Goal: Check status: Check status

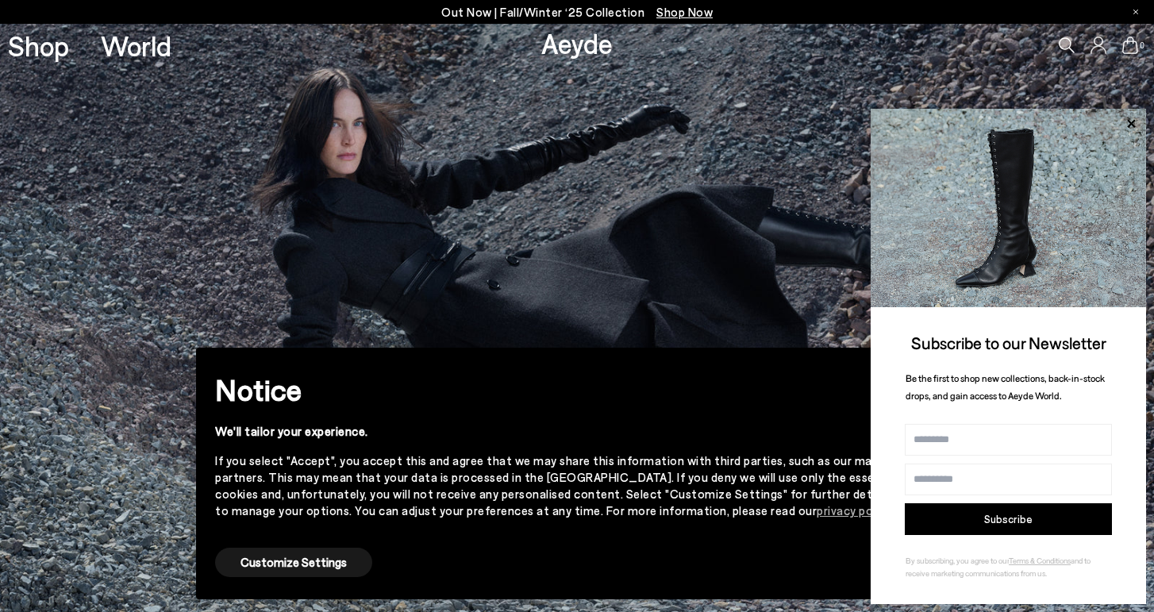
click at [1097, 49] on icon at bounding box center [1098, 44] width 16 height 17
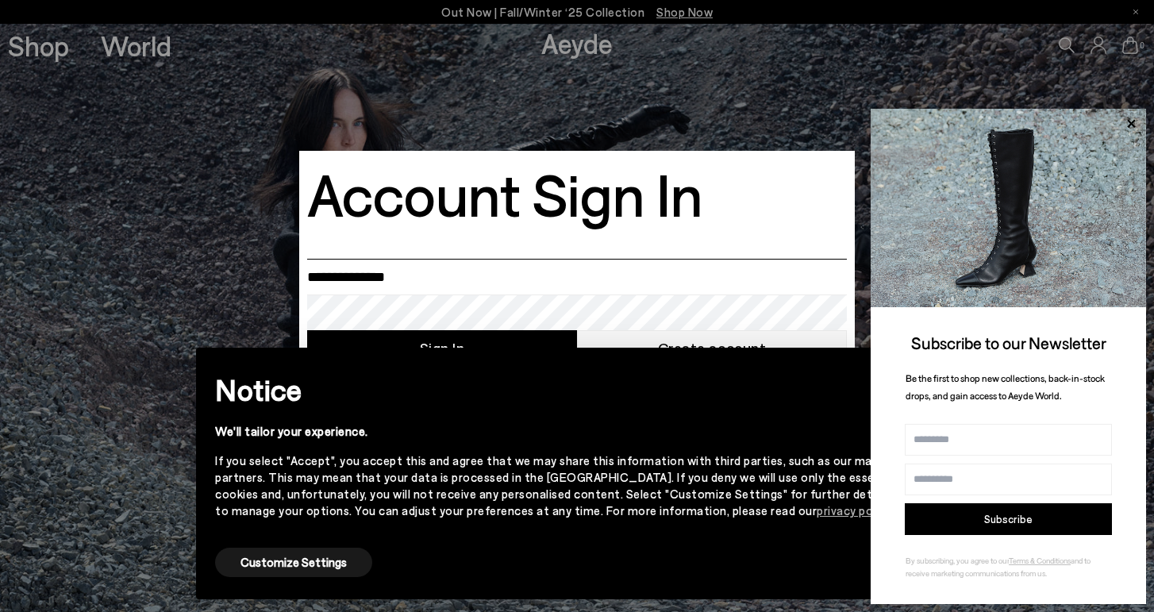
type input "**********"
click at [417, 340] on div "× Notice We'll tailor your experience. If you select "Accept", you accept this …" at bounding box center [576, 473] width 787 height 277
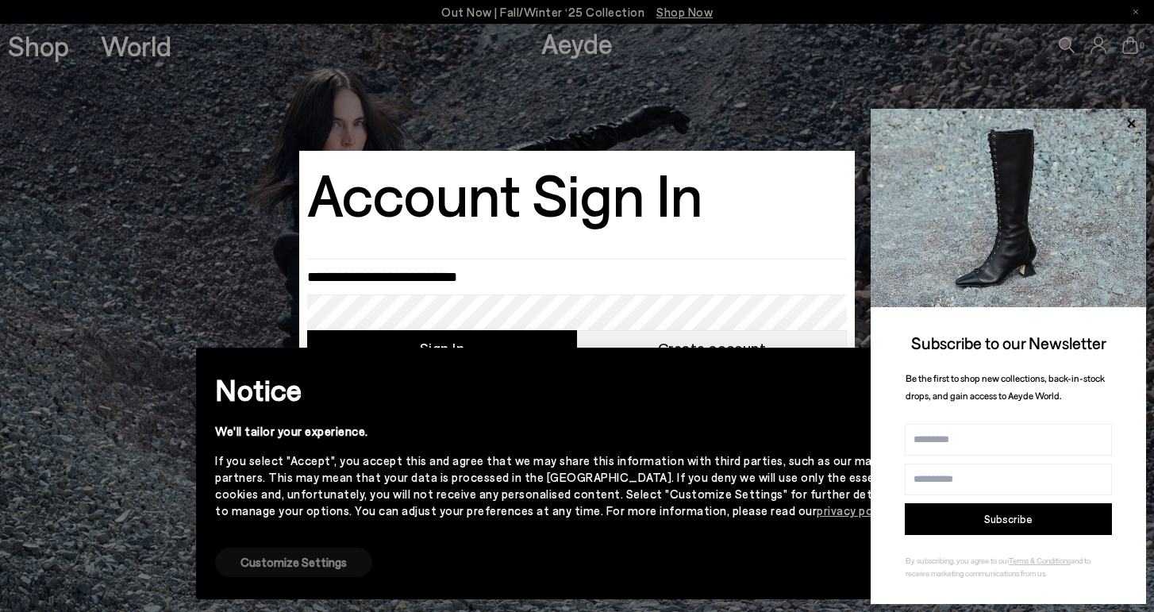
click at [295, 571] on button "Customize Settings" at bounding box center [293, 561] width 157 height 29
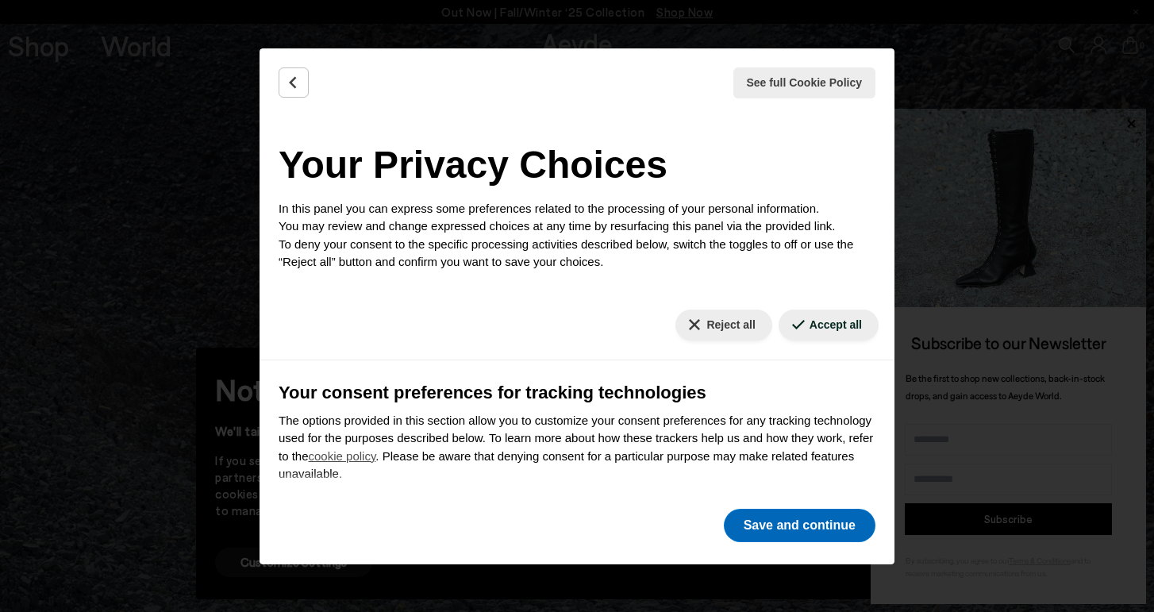
click at [849, 529] on button "Save and continue" at bounding box center [800, 525] width 152 height 33
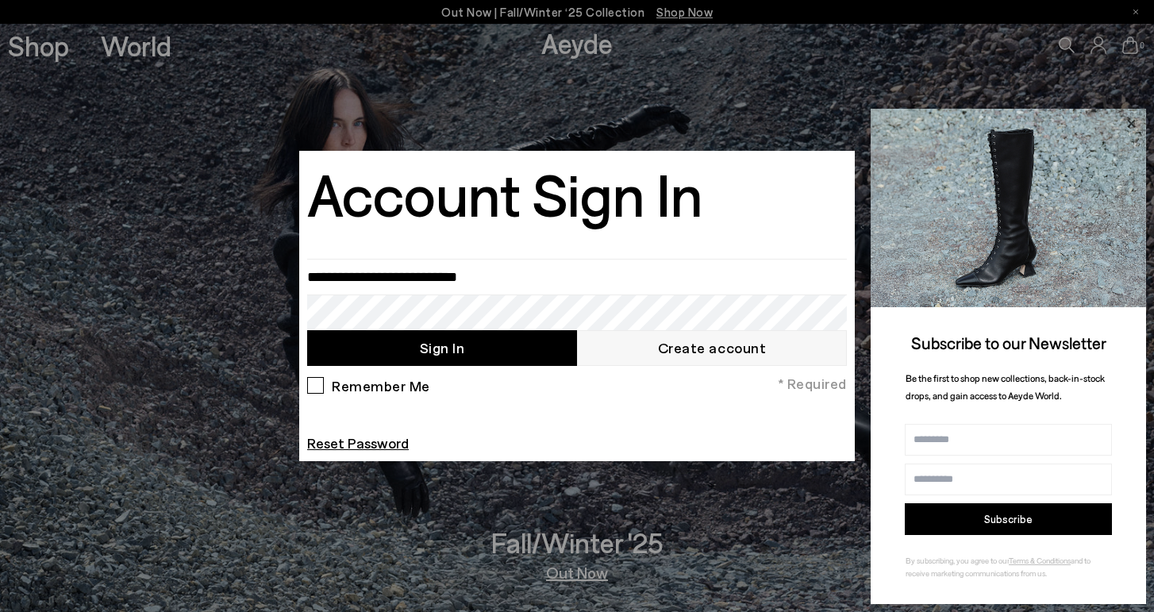
click at [1130, 126] on icon at bounding box center [1131, 123] width 8 height 8
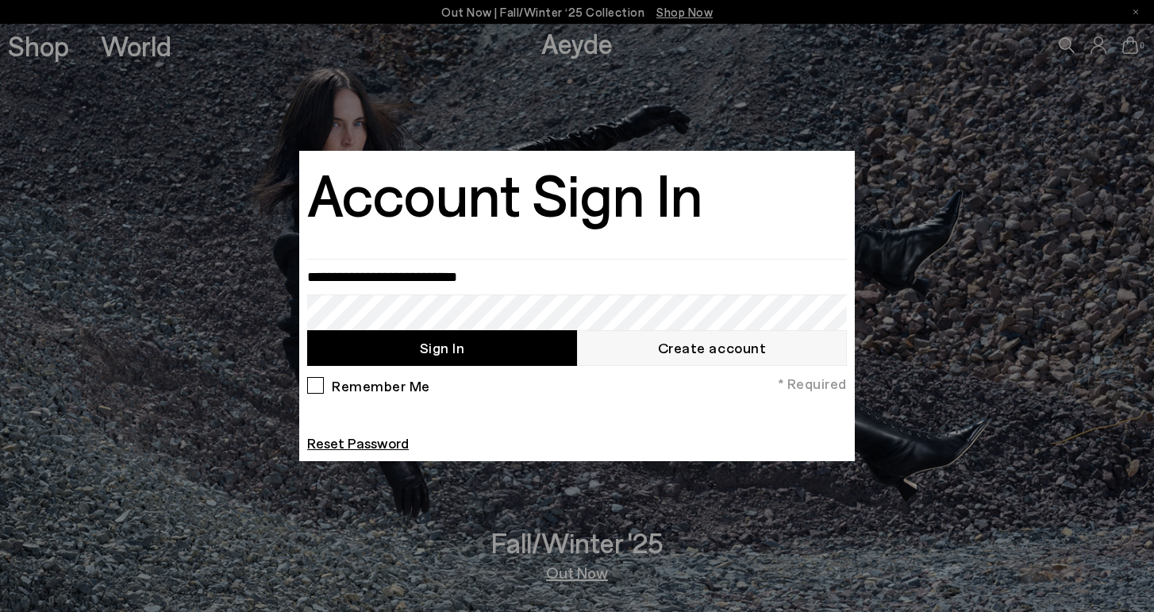
click at [519, 351] on button "Sign In" at bounding box center [442, 348] width 270 height 36
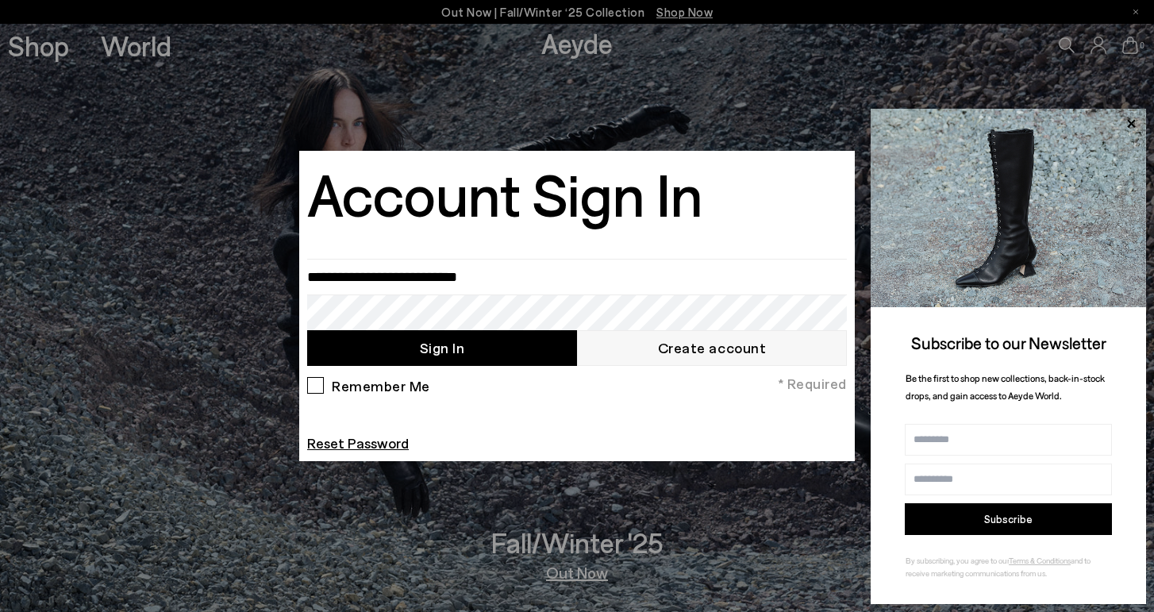
click at [396, 348] on button "Sign In" at bounding box center [442, 348] width 270 height 36
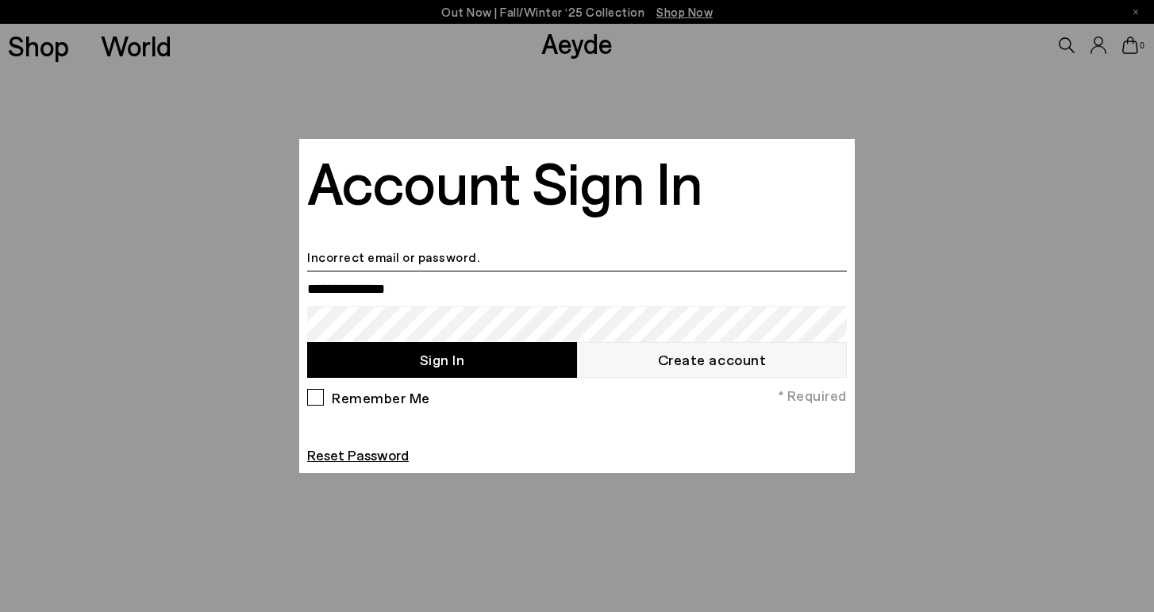
type input "**********"
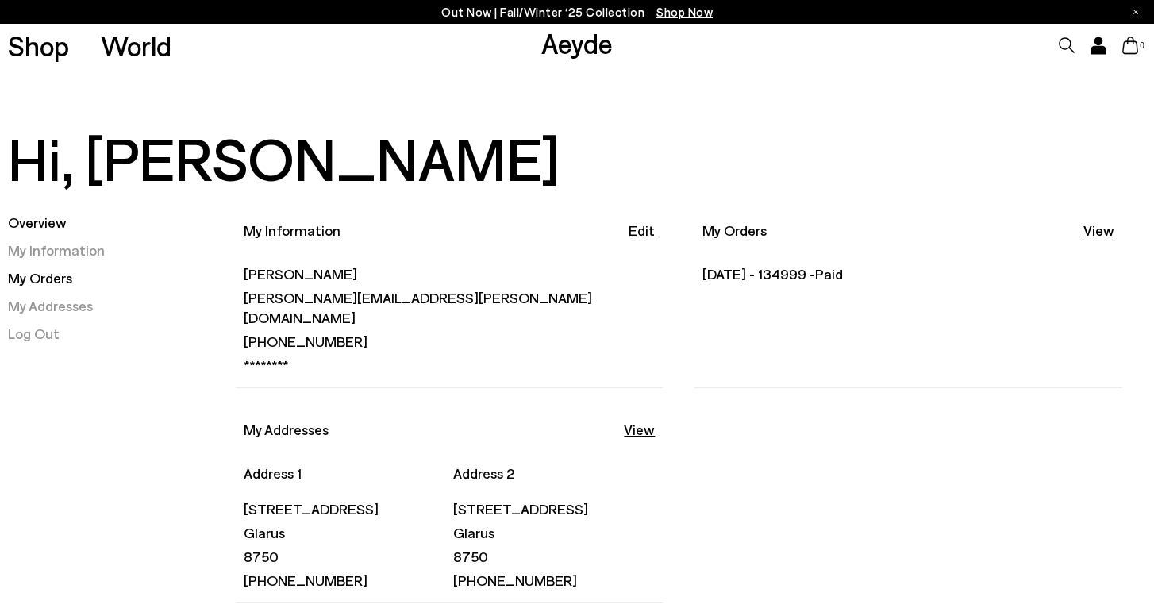
click at [46, 275] on link "My Orders" at bounding box center [40, 277] width 64 height 17
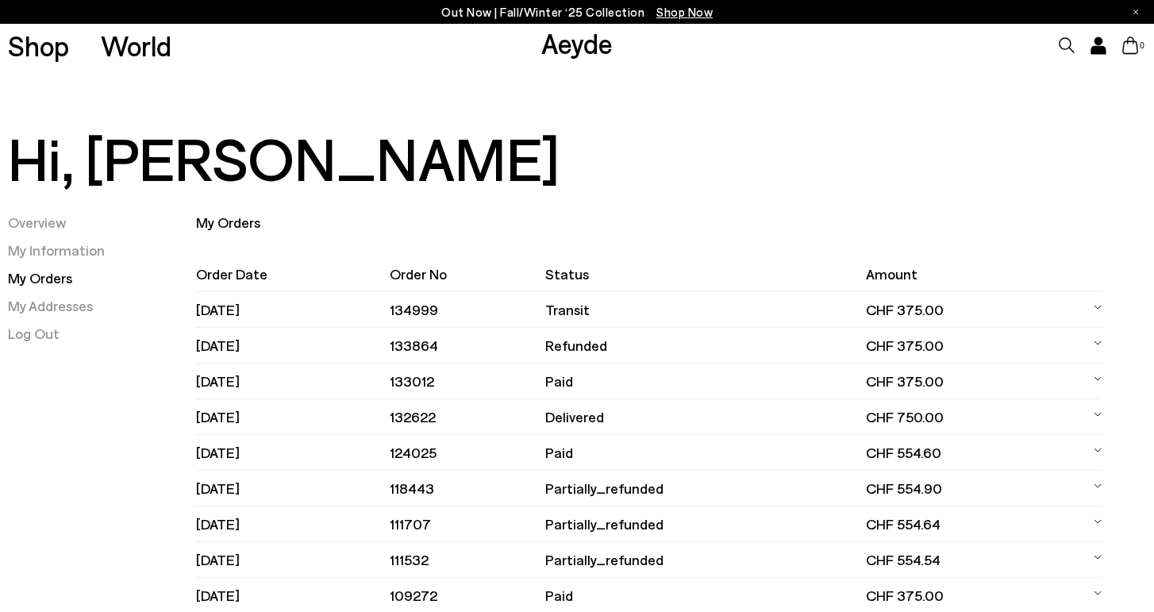
click at [46, 275] on link "My Orders" at bounding box center [40, 277] width 64 height 17
click at [211, 303] on td "02.10.2025" at bounding box center [293, 310] width 194 height 36
